Goal: Task Accomplishment & Management: Manage account settings

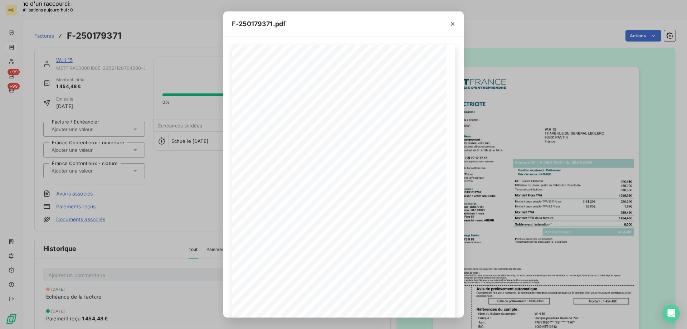
scroll to position [40, 0]
click at [453, 25] on icon "button" at bounding box center [452, 23] width 7 height 7
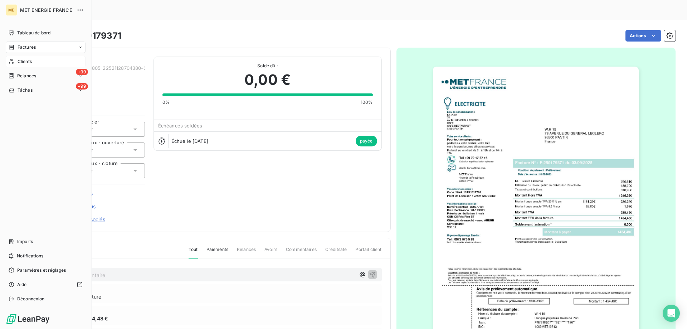
click at [16, 61] on div "Clients" at bounding box center [46, 61] width 80 height 11
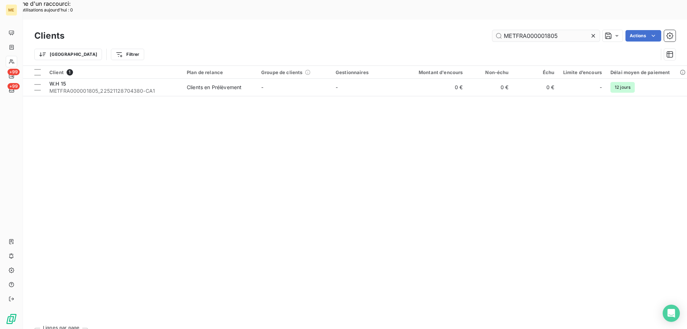
click at [521, 30] on input "METFRA000001805" at bounding box center [546, 35] width 107 height 11
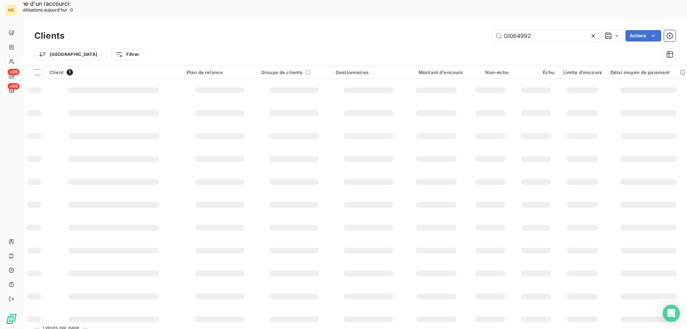
type input "GI064992"
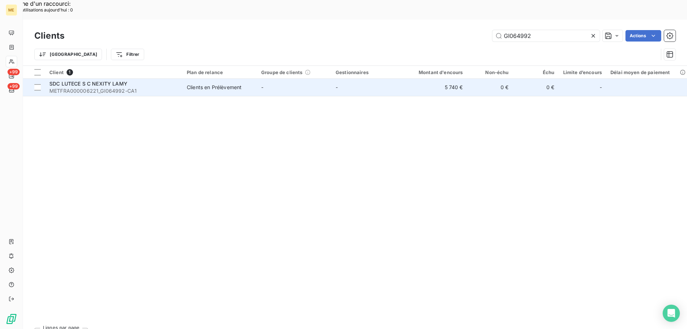
click at [176, 80] on div "SDC LUTECE S C NEXITY LAMY" at bounding box center [113, 83] width 129 height 7
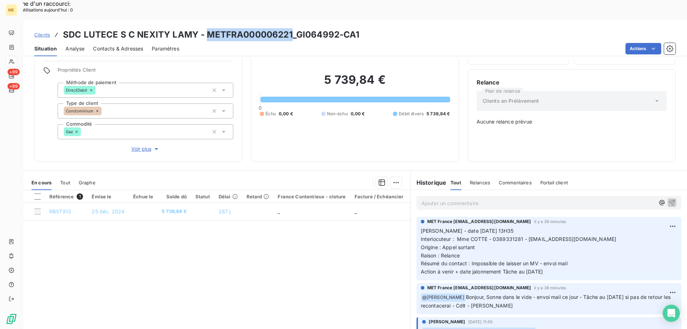
copy h3 "METFRA000006221"
drag, startPoint x: 206, startPoint y: 15, endPoint x: 290, endPoint y: 13, distance: 84.5
click at [290, 28] on h3 "SDC LUTECE S C NEXITY LAMY - METFRA000006221_GI064992-CA1" at bounding box center [211, 34] width 297 height 13
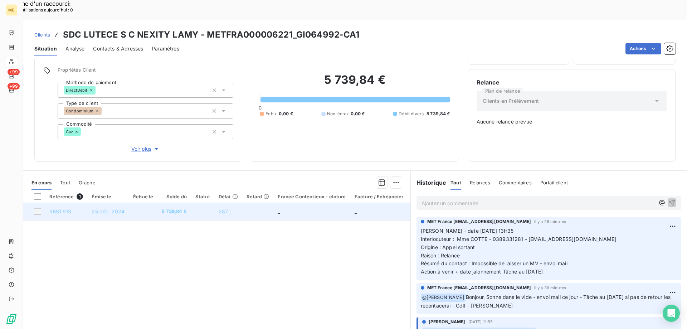
click at [150, 203] on td at bounding box center [143, 211] width 29 height 17
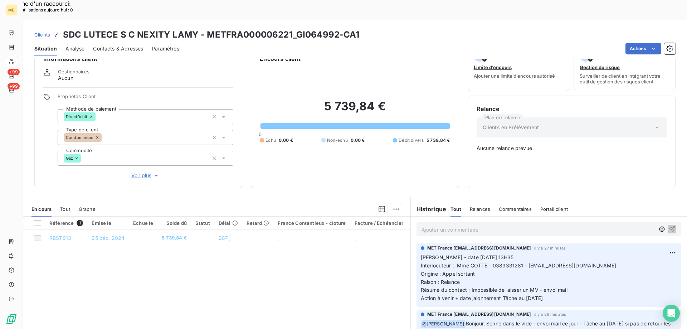
scroll to position [9, 0]
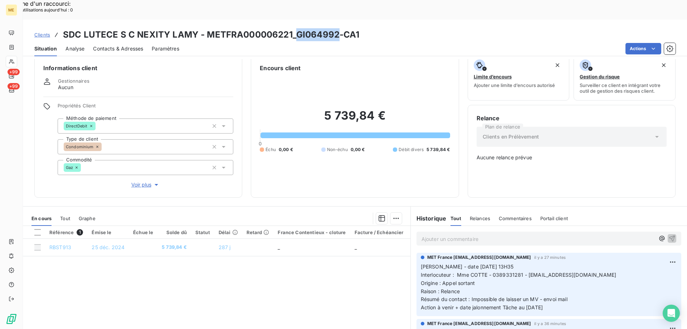
drag, startPoint x: 337, startPoint y: 15, endPoint x: 298, endPoint y: 14, distance: 39.8
click at [298, 28] on h3 "SDC LUTECE S C NEXITY LAMY - METFRA000006221_GI064992-CA1" at bounding box center [211, 34] width 297 height 13
click at [115, 45] on span "Contacts & Adresses" at bounding box center [118, 48] width 50 height 7
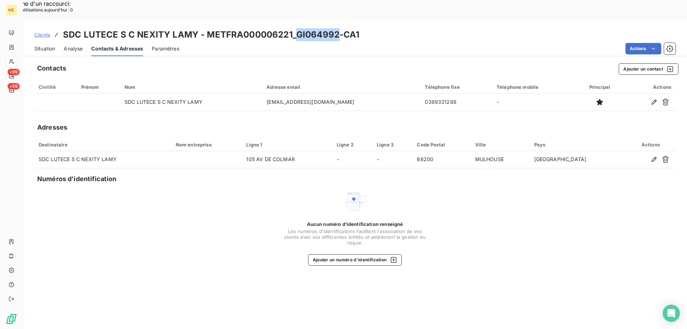
click at [49, 45] on span "Situation" at bounding box center [44, 48] width 21 height 7
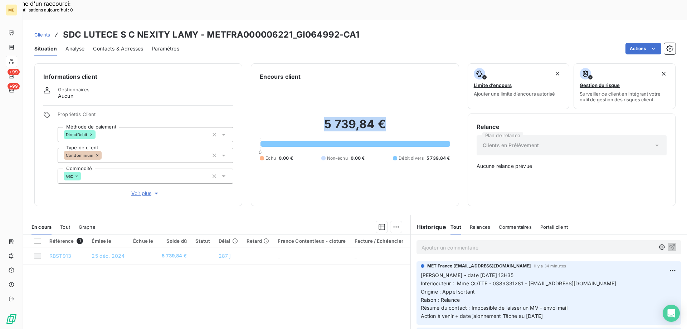
copy h2 "5 739,84 €"
drag, startPoint x: 395, startPoint y: 93, endPoint x: 320, endPoint y: 105, distance: 75.8
click at [320, 105] on div "5 739,84 € 0 Échu 0,00 € Non-échu 0,00 € Débit divers 5 739,84 €" at bounding box center [355, 139] width 190 height 116
click at [473, 243] on p "Ajouter un commentaire ﻿" at bounding box center [538, 247] width 233 height 9
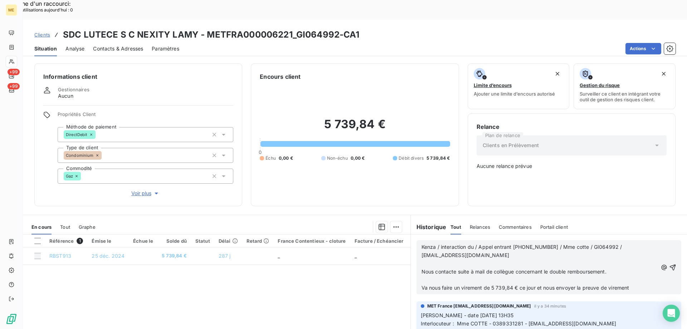
click at [474, 244] on span "Kenza / interaction du / Appel entrant [PHONE_NUMBER] / Mme cotte / GI064992 / …" at bounding box center [523, 251] width 202 height 14
click at [669, 264] on icon "button" at bounding box center [672, 267] width 7 height 7
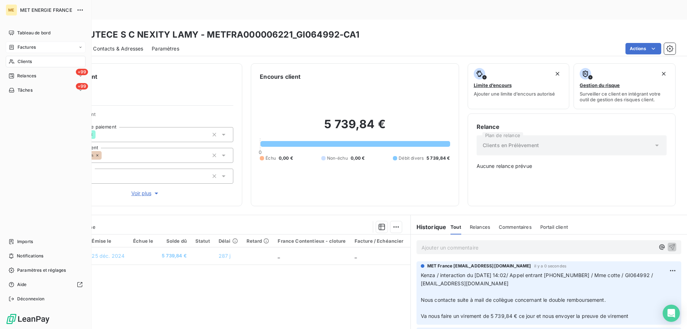
click at [30, 45] on span "Factures" at bounding box center [27, 47] width 18 height 6
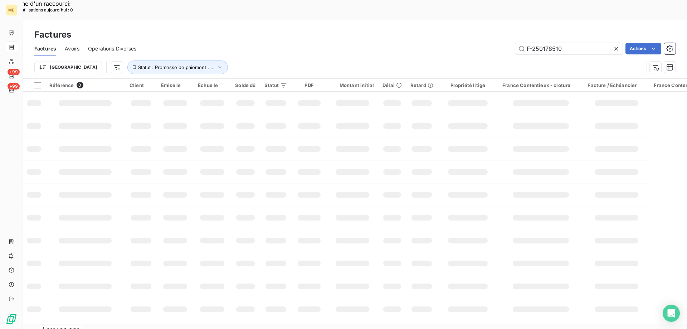
click at [542, 41] on div "Factures Avoirs Opérations Diverses F-250178510 Actions" at bounding box center [355, 48] width 664 height 15
click at [548, 43] on input "F-250178510" at bounding box center [569, 48] width 107 height 11
paste input "66095"
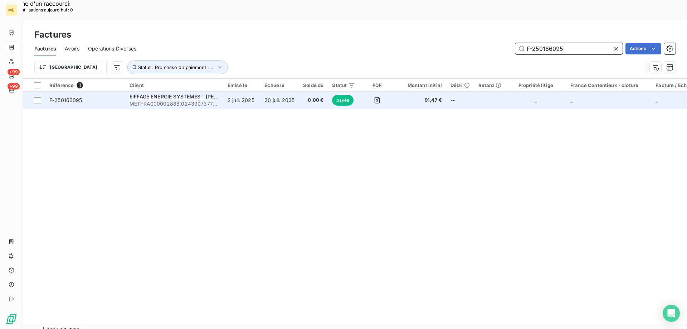
type input "F-250166095"
click at [118, 97] on span "F-250166095" at bounding box center [85, 100] width 72 height 7
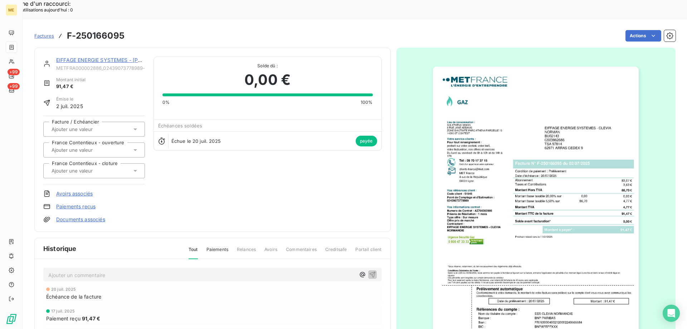
click at [88, 57] on link "EIFFAGE ENERGIE SYSTEMES - [PERSON_NAME][GEOGRAPHIC_DATA]" at bounding box center [141, 60] width 171 height 6
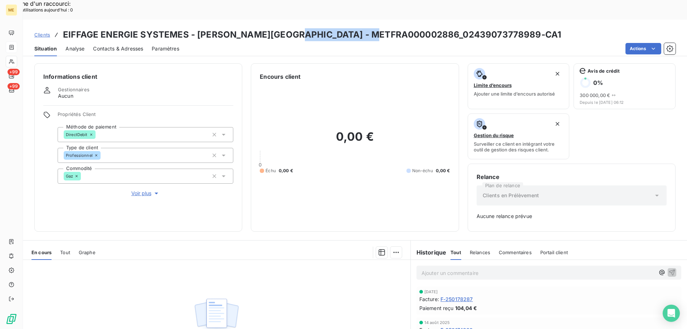
copy h3 "METFRA000002886"
drag, startPoint x: 381, startPoint y: 15, endPoint x: 295, endPoint y: 16, distance: 85.2
click at [295, 28] on h3 "EIFFAGE ENERGIE SYSTEMES - [PERSON_NAME][GEOGRAPHIC_DATA] - METFRA000002886_024…" at bounding box center [312, 34] width 498 height 13
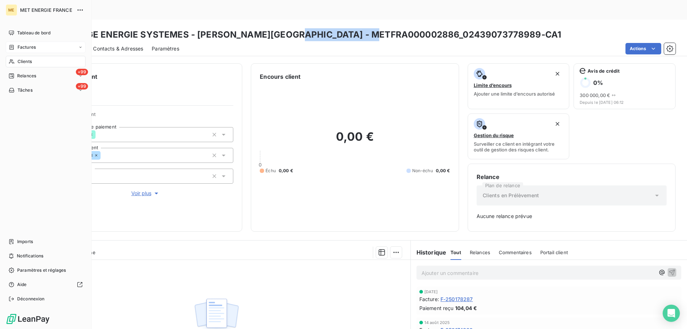
click at [35, 50] on span "Factures" at bounding box center [27, 47] width 18 height 6
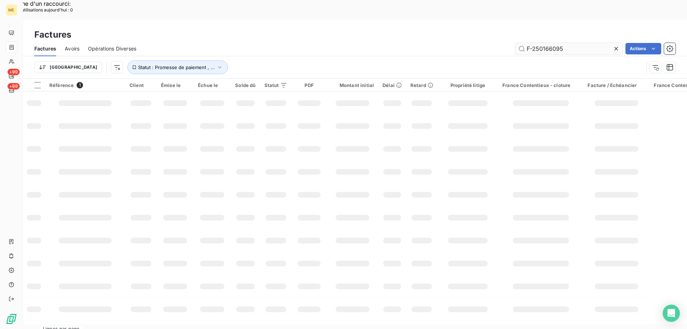
click at [561, 43] on input "F-250166095" at bounding box center [569, 48] width 107 height 11
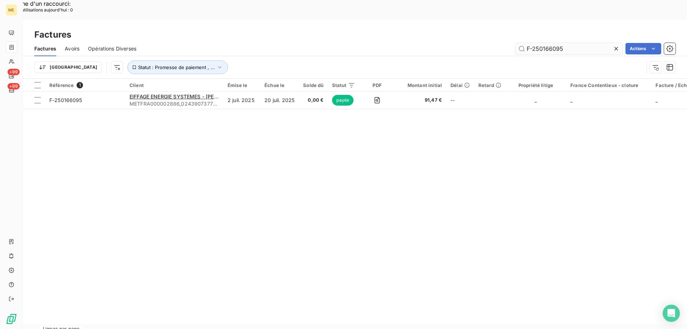
click at [561, 43] on input "F-250166095" at bounding box center [569, 48] width 107 height 11
type input "F-250178287"
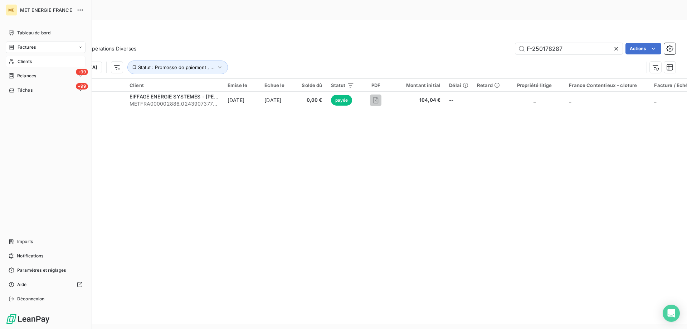
click at [18, 57] on div "Clients" at bounding box center [46, 61] width 80 height 11
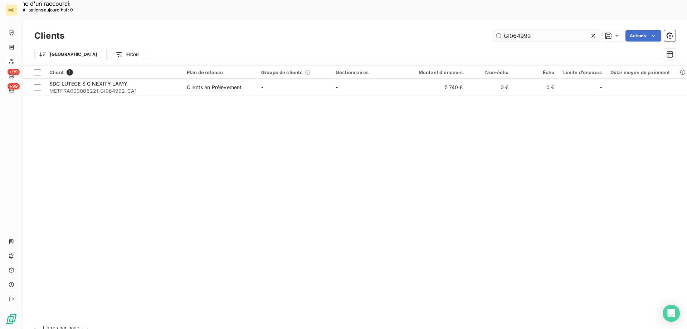
click at [535, 30] on input "GI064992" at bounding box center [546, 35] width 107 height 11
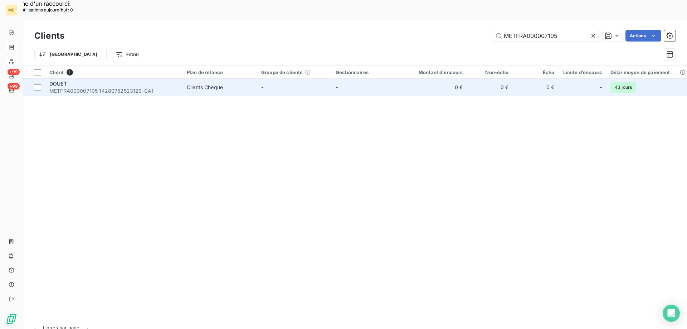
type input "METFRA000007105"
click at [127, 87] on span "METFRA000007105_14280752523129-CA1" at bounding box center [113, 90] width 129 height 7
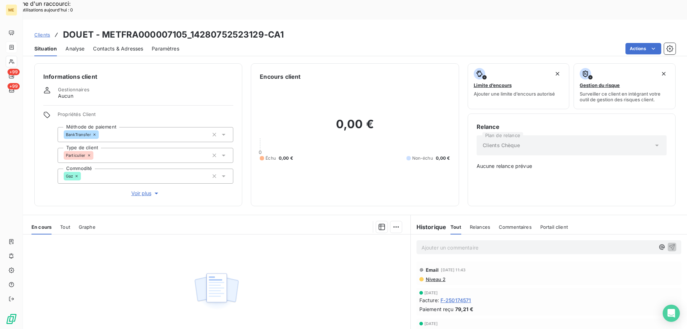
click at [454, 296] on span "F-250174571" at bounding box center [456, 300] width 31 height 8
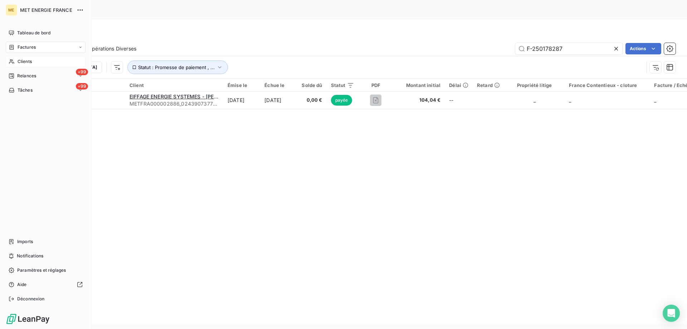
click at [25, 64] on span "Clients" at bounding box center [25, 61] width 14 height 6
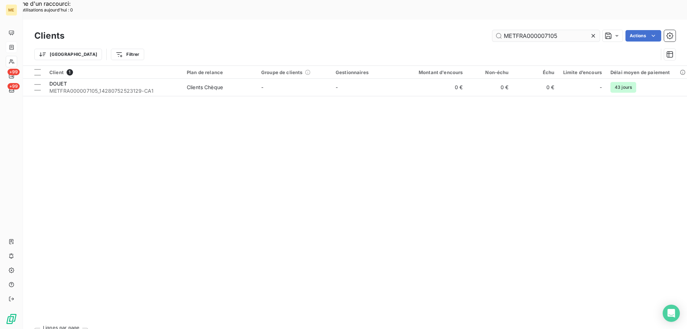
click at [552, 30] on input "METFRA000007105" at bounding box center [546, 35] width 107 height 11
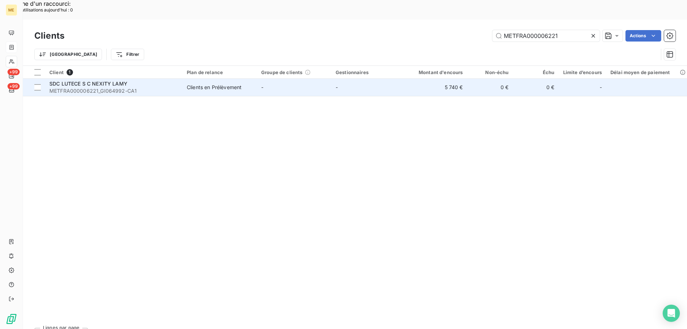
type input "METFRA000006221"
click at [157, 79] on td "SDC LUTECE S C NEXITY LAMY METFRA000006221_GI064992-CA1" at bounding box center [113, 87] width 137 height 17
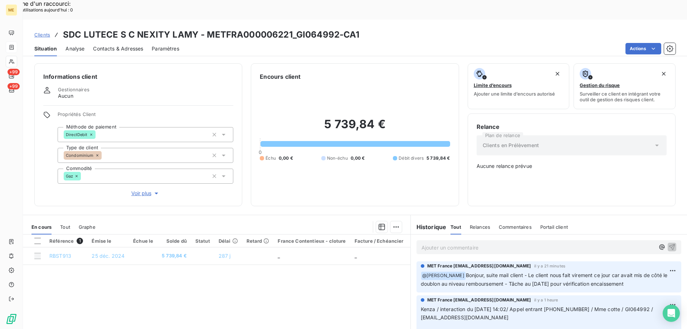
click at [442, 243] on p "Ajouter un commentaire ﻿" at bounding box center [538, 247] width 233 height 9
click at [442, 243] on p "Kenza /" at bounding box center [538, 247] width 233 height 8
copy h2 "5 739,84 €"
drag, startPoint x: 374, startPoint y: 114, endPoint x: 330, endPoint y: 101, distance: 45.3
click at [325, 117] on h2 "5 739,84 €" at bounding box center [355, 127] width 190 height 21
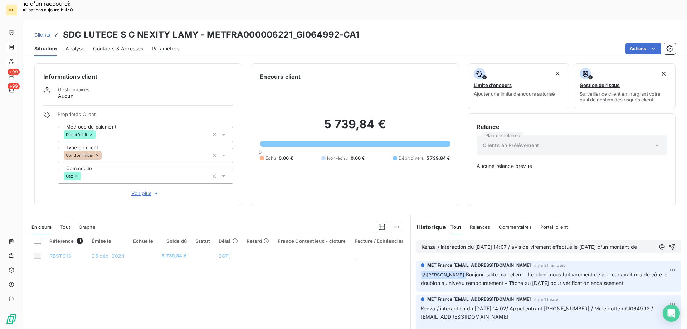
click at [470, 243] on p "Kenza / interaction du [DATE] 14:07 / avis de virement effectué le [DATE] d'un …" at bounding box center [538, 247] width 233 height 8
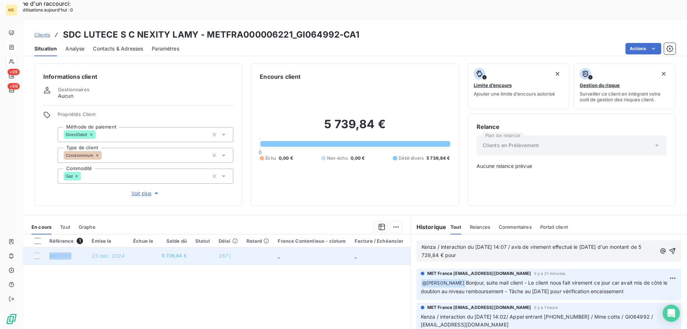
copy span "RBST913"
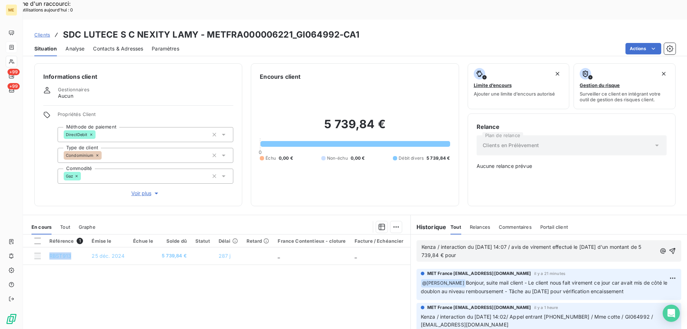
drag, startPoint x: 80, startPoint y: 236, endPoint x: 263, endPoint y: 289, distance: 190.9
click at [79, 270] on div "Référence 1 Émise le Échue le Solde dû Statut Délai Retard France Contentieux -…" at bounding box center [217, 304] width 388 height 138
click at [499, 243] on p "Kenza / interaction du [DATE] 14:07 / avis de virement effectué le [DATE] d'un …" at bounding box center [539, 251] width 235 height 16
click at [669, 247] on icon "button" at bounding box center [672, 250] width 7 height 7
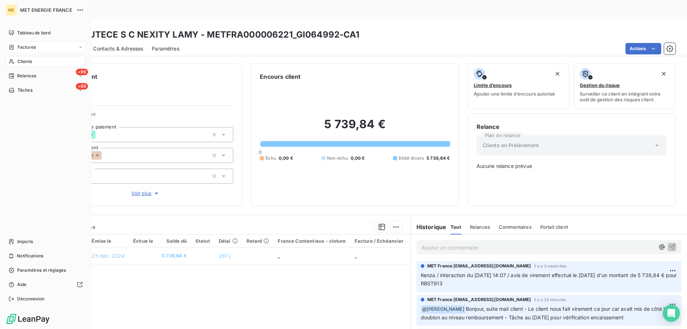
click at [11, 45] on icon at bounding box center [12, 47] width 6 height 6
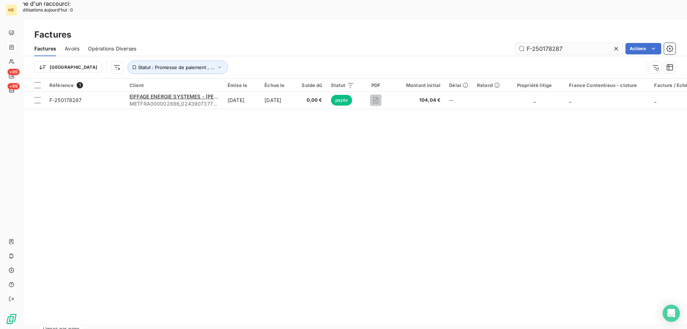
drag, startPoint x: 543, startPoint y: 28, endPoint x: 581, endPoint y: 27, distance: 38.0
click at [581, 43] on input "F-250178287" at bounding box center [569, 48] width 107 height 11
type input "F-250173041"
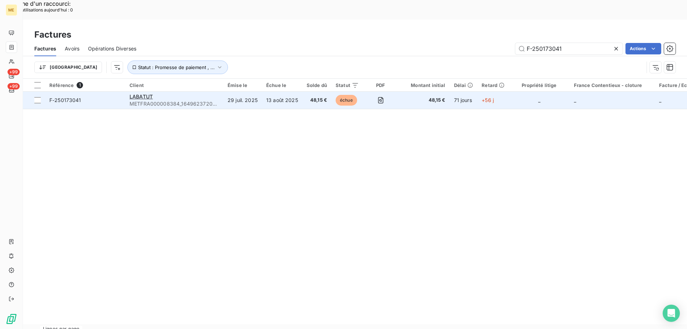
click at [108, 92] on td "F-250173041" at bounding box center [85, 100] width 80 height 17
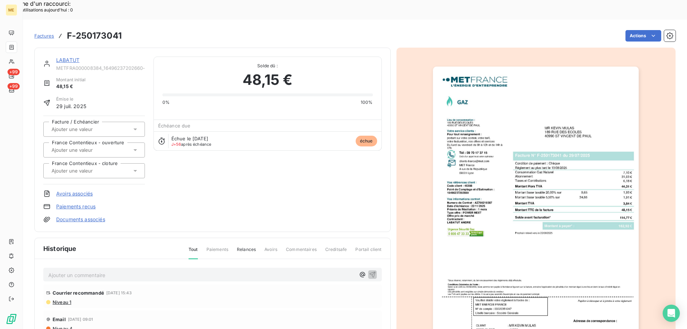
click at [70, 57] on link "LABATUT" at bounding box center [67, 60] width 23 height 6
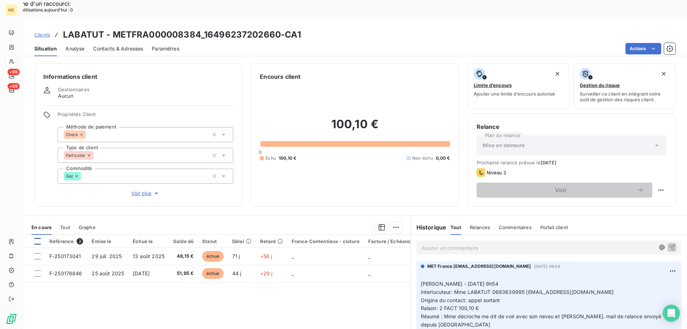
click at [38, 238] on div at bounding box center [37, 241] width 6 height 6
click at [353, 237] on div "Ajouter une promesse de paiement (2 factures)" at bounding box center [330, 236] width 130 height 11
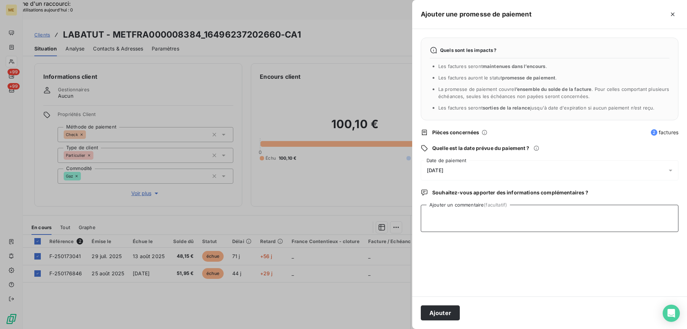
click at [504, 208] on textarea "Ajouter un commentaire (facultatif)" at bounding box center [550, 218] width 258 height 27
click at [497, 214] on textarea "Kenza / interaction" at bounding box center [550, 218] width 258 height 27
paste textarea "[DATE] 23:35"
click at [638, 215] on textarea "Kenza / interaction du [DATE] 23:35 / Avis de virement d'un montant de 162." at bounding box center [550, 218] width 258 height 27
click at [662, 215] on textarea "Kenza / interaction du [DATE] 23:35 / Avis de virement d'un montant de 162.92€ …" at bounding box center [550, 218] width 258 height 27
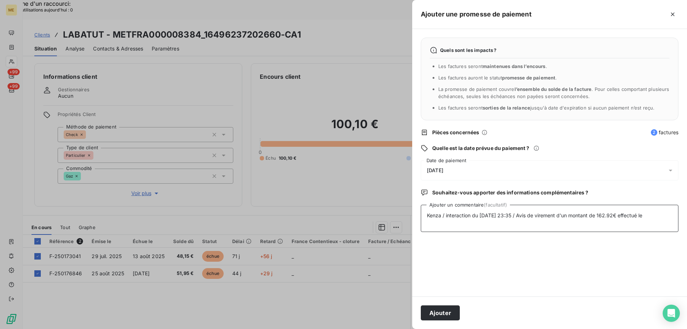
paste textarea "[DATE] 23:35"
type textarea "Kenza / interaction du [DATE] 23:35 / Avis de virement d'un montant de 162.92€ …"
drag, startPoint x: 478, startPoint y: 226, endPoint x: 426, endPoint y: 216, distance: 52.5
click at [426, 216] on textarea "Kenza / interaction du [DATE] 23:35 / Avis de virement d'un montant de 162.92€ …" at bounding box center [550, 218] width 258 height 27
drag, startPoint x: 295, startPoint y: 280, endPoint x: 212, endPoint y: 259, distance: 85.8
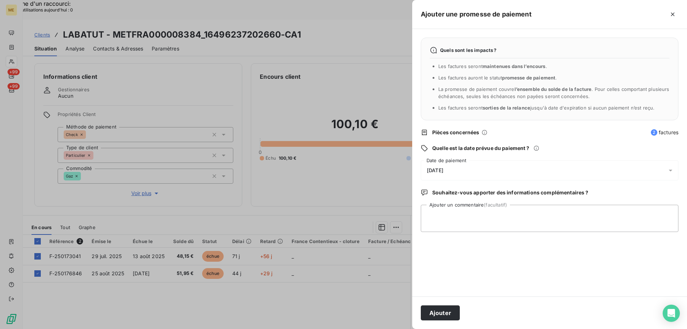
click at [292, 279] on div at bounding box center [343, 164] width 687 height 329
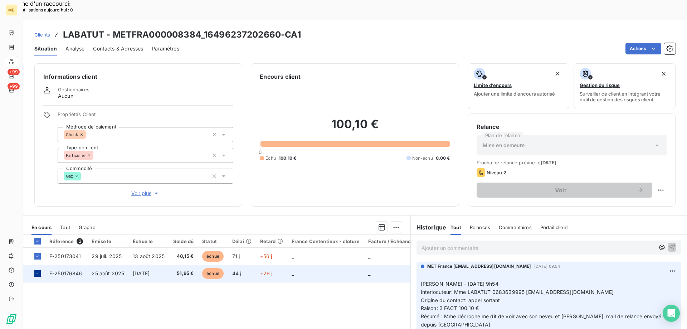
click at [39, 271] on icon at bounding box center [37, 273] width 4 height 4
click at [361, 235] on div "Ajouter une promesse de paiement (1 facture)" at bounding box center [332, 236] width 126 height 11
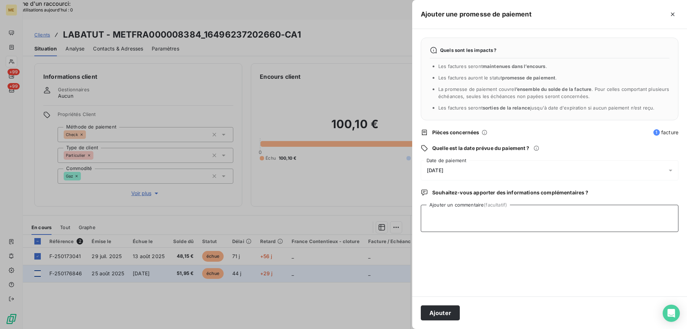
click at [503, 212] on textarea "Ajouter un commentaire (facultatif)" at bounding box center [550, 218] width 258 height 27
paste textarea "Kenza / interaction du [DATE] 23:35 / Avis de virement d'un montant de 162.92€ …"
type textarea "Kenza / interaction du [DATE] 23:35 / Avis de virement d'un montant de 162.92€ …"
click at [499, 170] on div "[DATE]" at bounding box center [550, 170] width 258 height 20
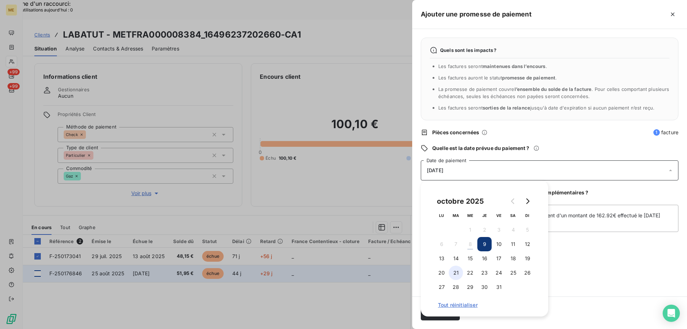
click at [454, 271] on button "21" at bounding box center [456, 273] width 14 height 14
click at [618, 258] on div "Quels sont les impacts ? Les factures seront maintenues dans l’encours . Les fa…" at bounding box center [549, 162] width 275 height 267
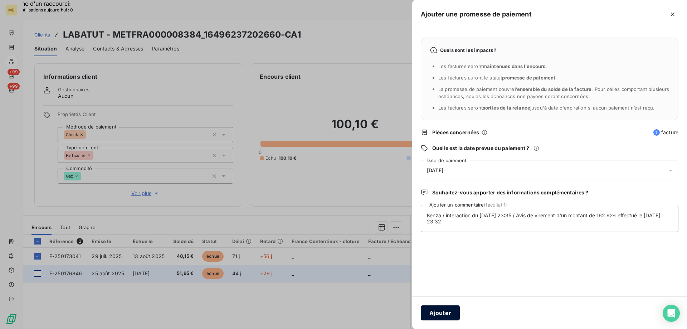
click at [431, 311] on button "Ajouter" at bounding box center [440, 312] width 39 height 15
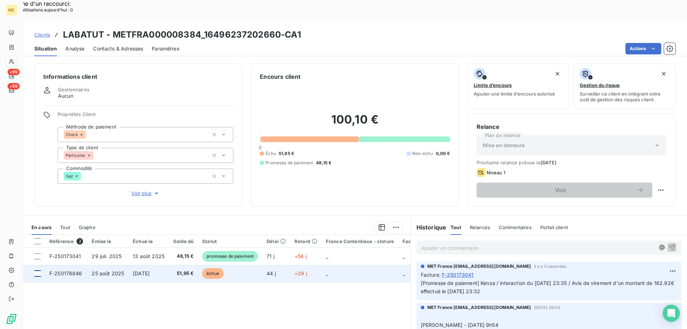
click at [135, 190] on span "Voir plus" at bounding box center [145, 193] width 29 height 7
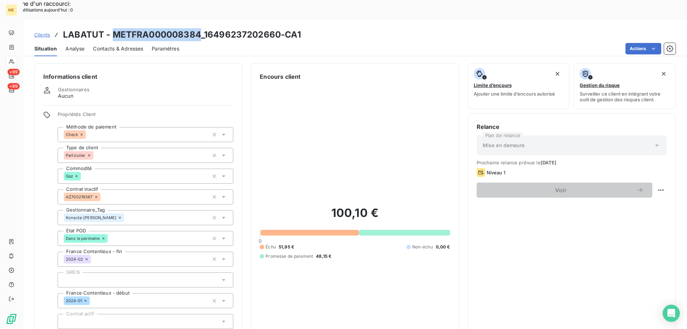
copy h3 "METFRA000008384"
drag, startPoint x: 112, startPoint y: 14, endPoint x: 197, endPoint y: 14, distance: 84.9
click at [197, 28] on h3 "LABATUT - METFRA000008384_16496237202660-CA1" at bounding box center [182, 34] width 238 height 13
click at [15, 62] on div at bounding box center [11, 61] width 11 height 11
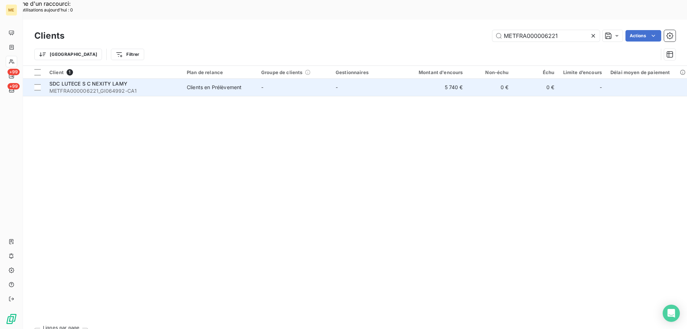
click at [118, 87] on span "METFRA000006221_GI064992-CA1" at bounding box center [113, 90] width 129 height 7
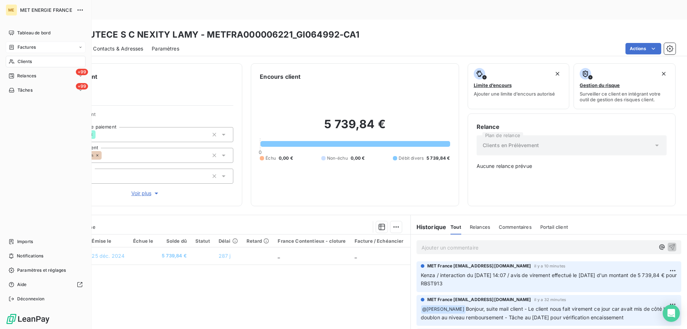
click at [25, 44] on div "Factures" at bounding box center [46, 47] width 80 height 11
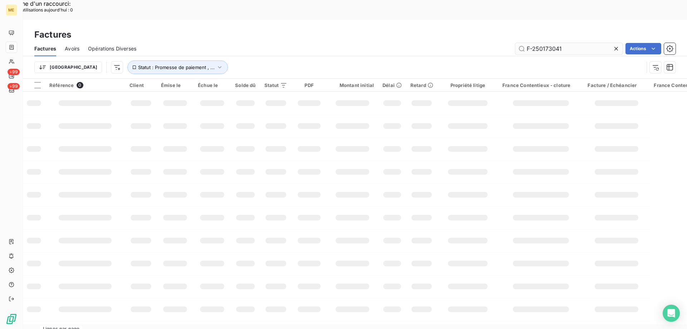
click at [529, 43] on input "F-250173041" at bounding box center [569, 48] width 107 height 11
type input "F-250168227"
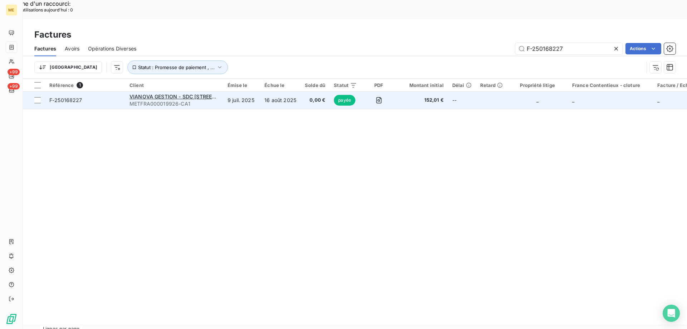
click at [107, 97] on span "F-250168227" at bounding box center [85, 100] width 72 height 7
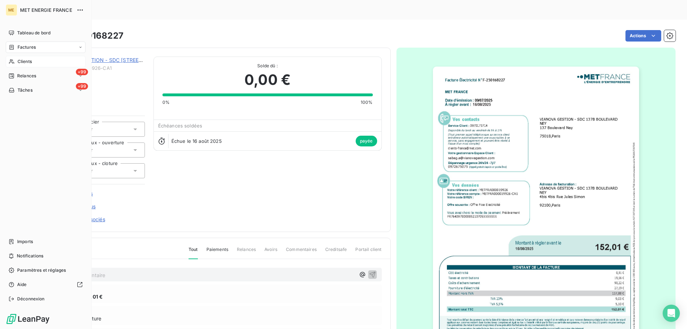
click at [20, 59] on span "Clients" at bounding box center [25, 61] width 14 height 6
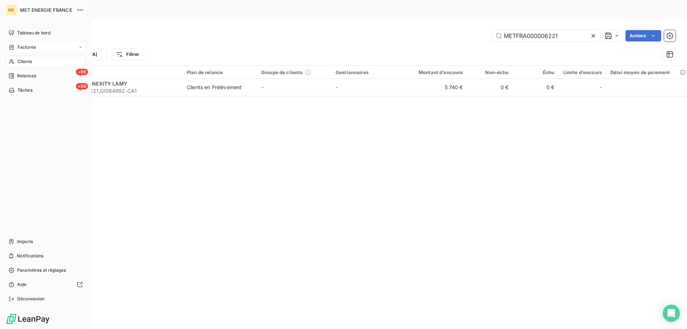
click at [15, 47] on div "Factures" at bounding box center [22, 47] width 27 height 6
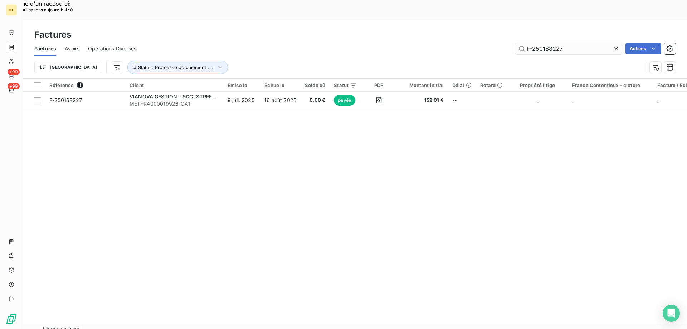
click at [541, 43] on input "F-250168227" at bounding box center [569, 48] width 107 height 11
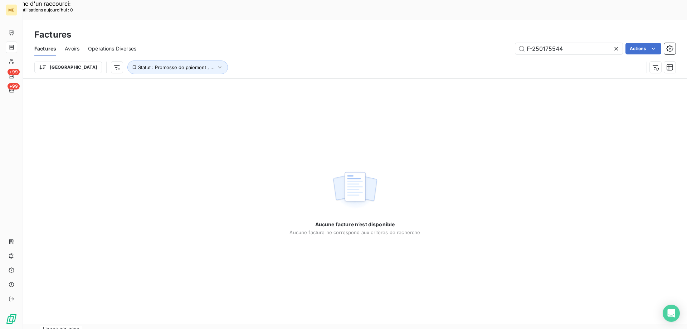
type input "F-250175544"
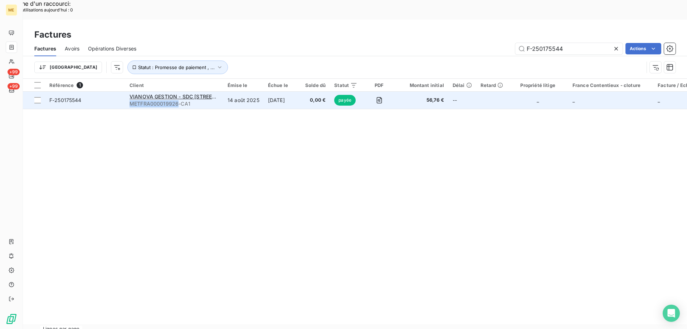
copy span "METFRA000019926"
drag, startPoint x: 178, startPoint y: 84, endPoint x: 131, endPoint y: 84, distance: 46.9
click at [131, 100] on span "METFRA000019926-CA1" at bounding box center [175, 103] width 90 height 7
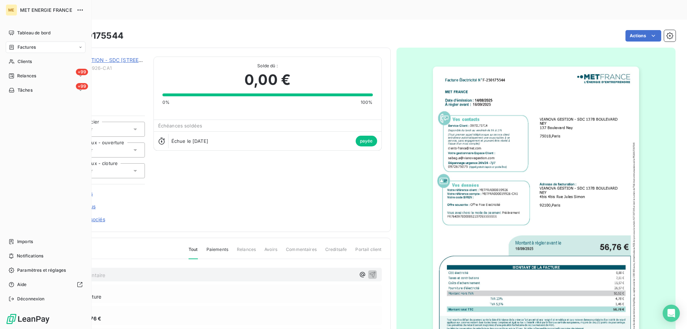
click at [10, 49] on icon at bounding box center [12, 47] width 6 height 6
click at [20, 49] on span "Factures" at bounding box center [27, 47] width 18 height 6
click at [31, 47] on span "Factures" at bounding box center [27, 47] width 18 height 6
click at [32, 47] on span "Factures" at bounding box center [27, 47] width 18 height 6
click at [28, 49] on span "Factures" at bounding box center [27, 47] width 18 height 6
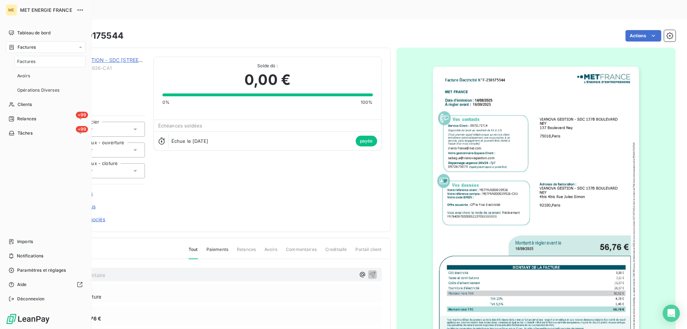
click at [26, 62] on span "Factures" at bounding box center [26, 61] width 18 height 6
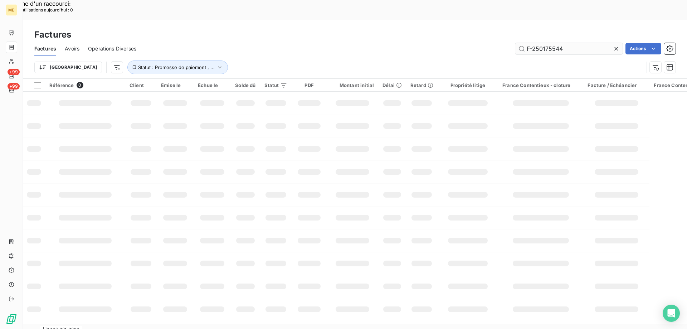
click at [547, 43] on input "F-250175544" at bounding box center [569, 48] width 107 height 11
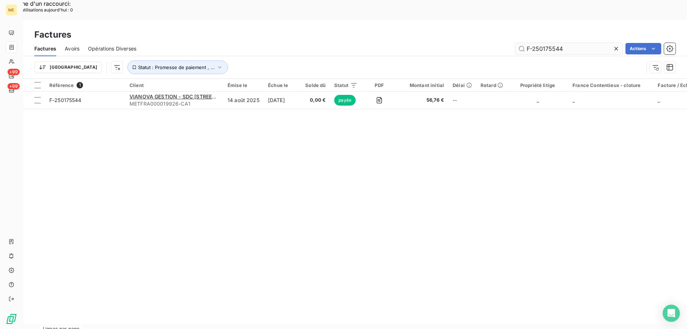
click at [547, 43] on input "F-250175544" at bounding box center [569, 48] width 107 height 11
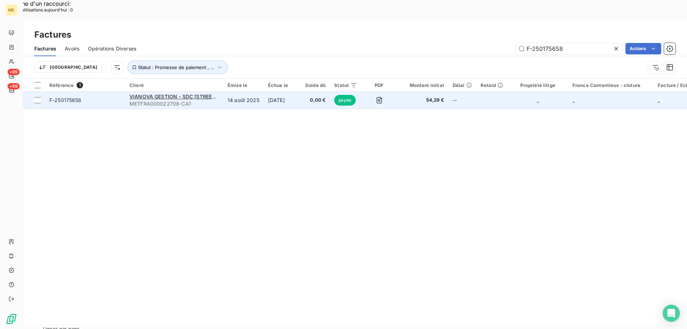
type input "F-250175658"
copy span "ETFRA000022708"
copy span "METFRA000022708"
drag, startPoint x: 179, startPoint y: 84, endPoint x: 131, endPoint y: 87, distance: 47.3
click at [131, 100] on span "METFRA000022708-CA1" at bounding box center [175, 103] width 90 height 7
